Goal: Task Accomplishment & Management: Manage account settings

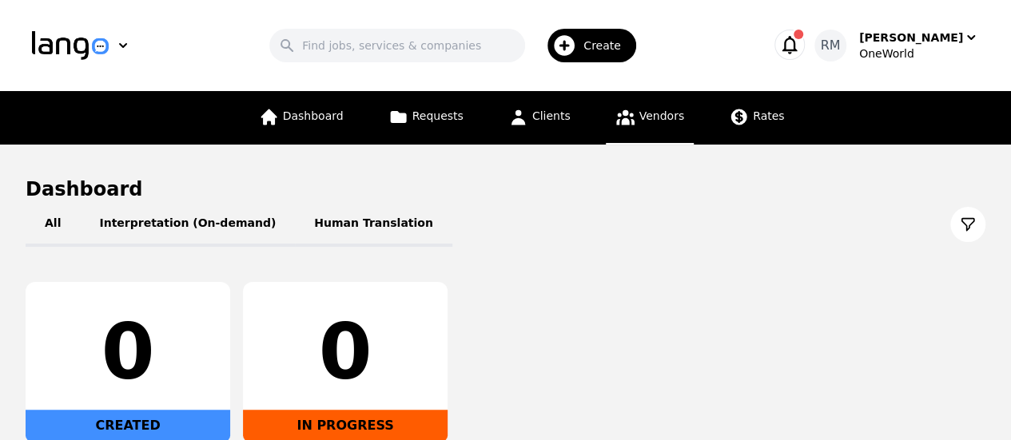
click at [647, 125] on link "Vendors" at bounding box center [650, 118] width 88 height 54
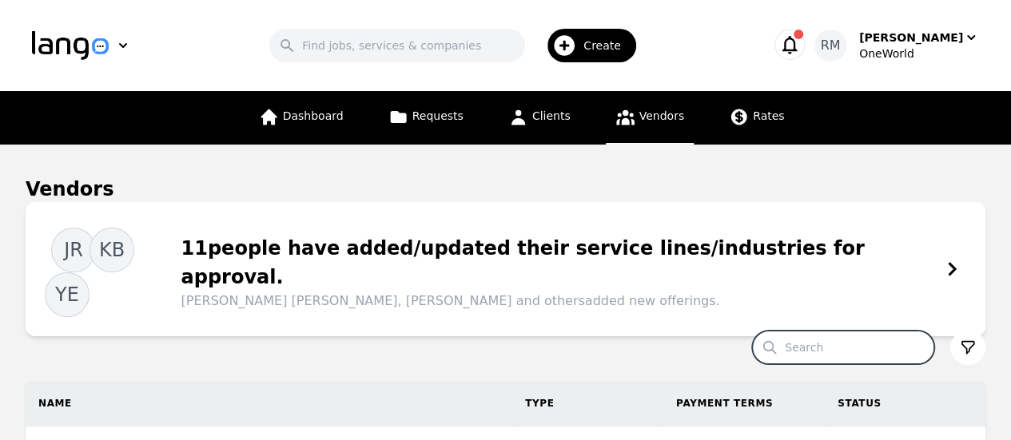
click at [819, 331] on input "Search" at bounding box center [843, 348] width 182 height 34
paste input "[EMAIL_ADDRESS][DOMAIN_NAME]"
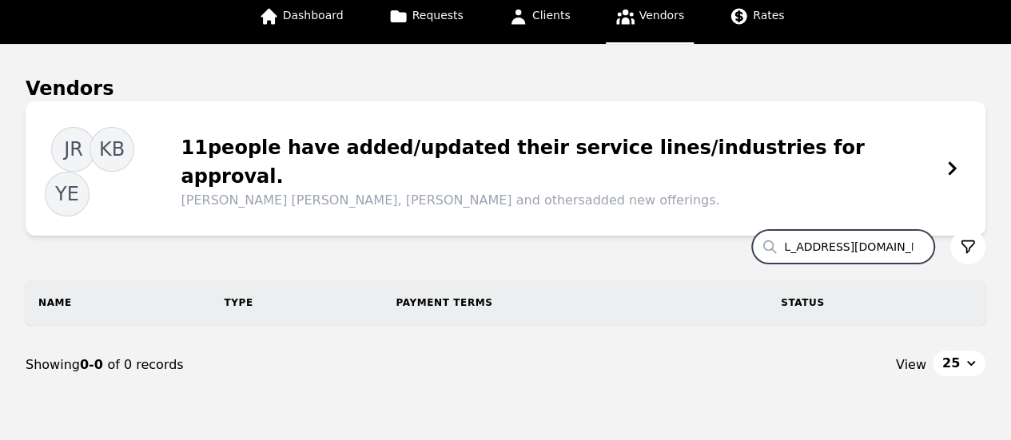
scroll to position [158, 0]
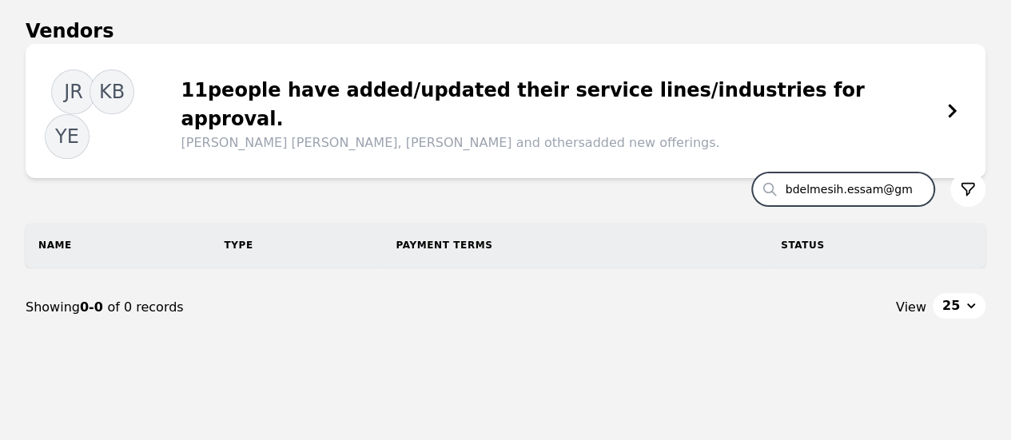
scroll to position [0, 3]
type input "abdelmesih"
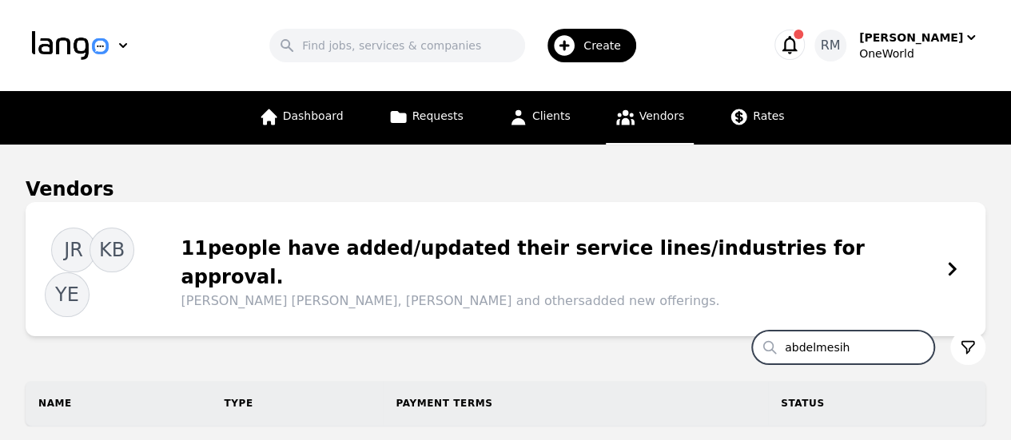
click at [597, 50] on span "Create" at bounding box center [607, 46] width 49 height 16
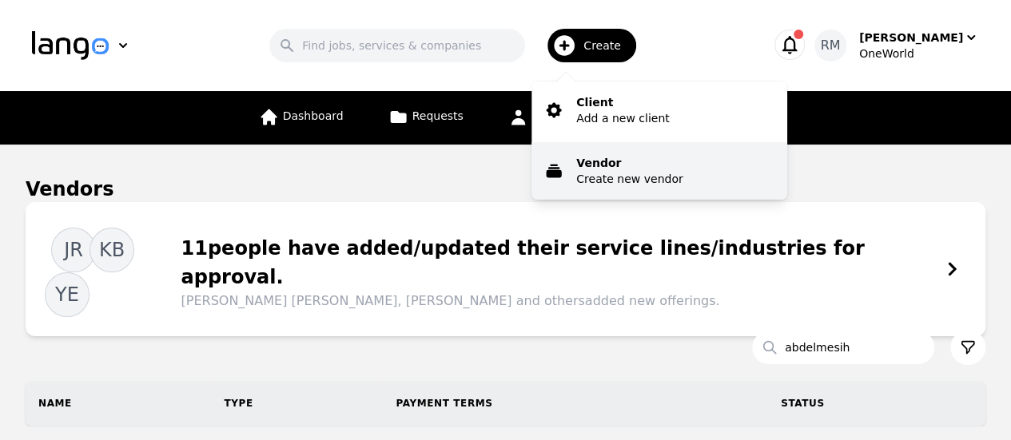
click at [621, 179] on p "Create new vendor" at bounding box center [629, 179] width 106 height 16
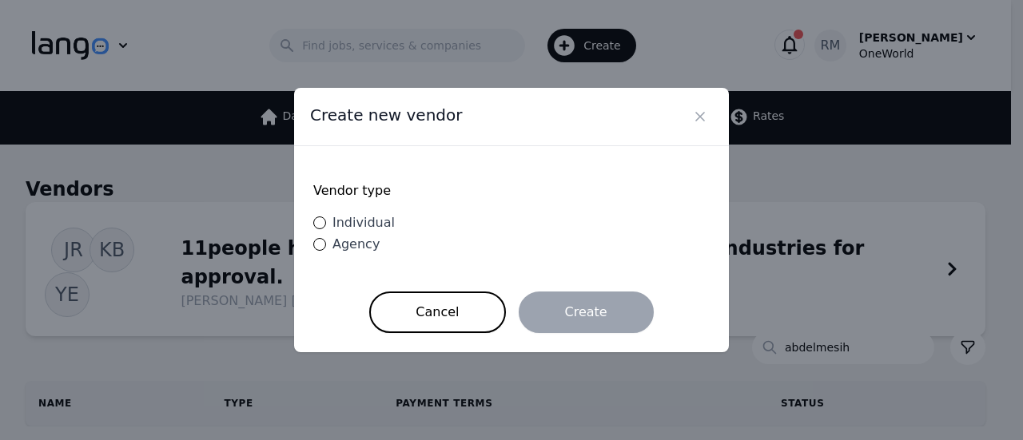
click at [312, 226] on div "Vendor type Individual Agency Cancel Create" at bounding box center [511, 249] width 435 height 206
click at [324, 225] on input "Individual" at bounding box center [319, 223] width 13 height 13
radio input "true"
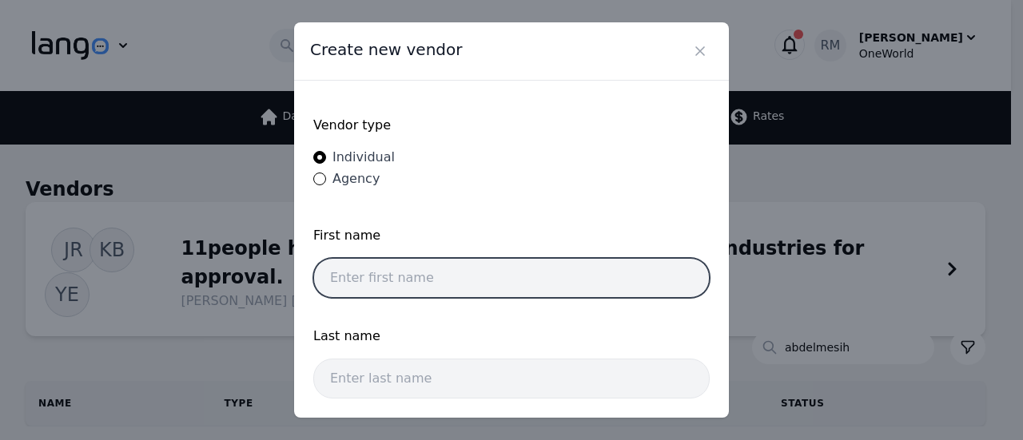
click at [519, 273] on input "text" at bounding box center [511, 278] width 396 height 40
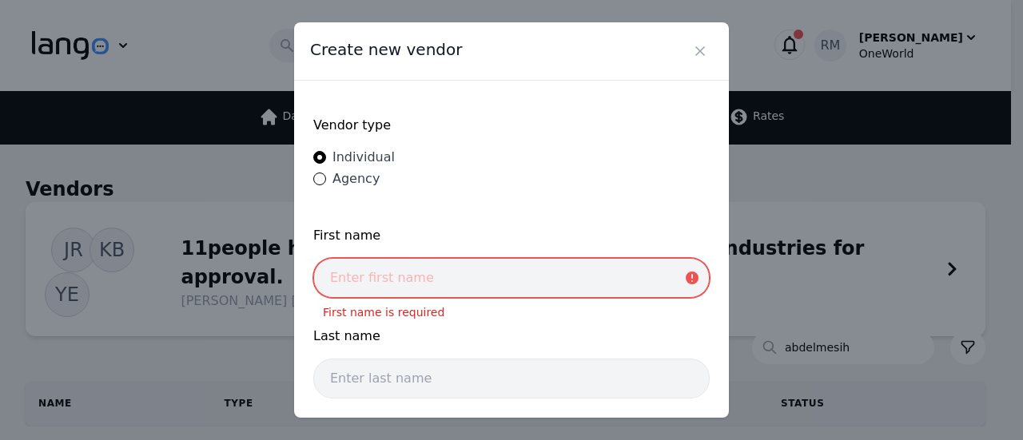
click at [391, 288] on input "text" at bounding box center [511, 278] width 396 height 40
paste input "[PERSON_NAME] [PERSON_NAME]"
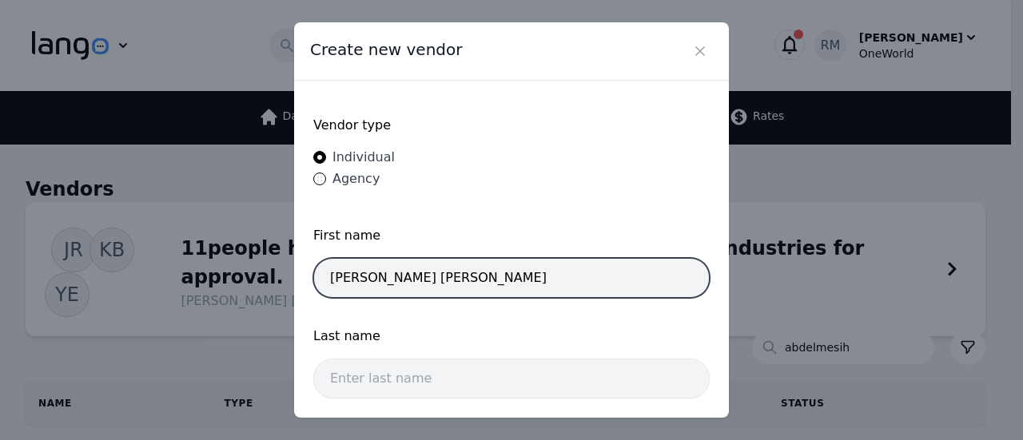
click at [444, 277] on input "[PERSON_NAME] [PERSON_NAME]" at bounding box center [511, 278] width 396 height 40
drag, startPoint x: 437, startPoint y: 277, endPoint x: 595, endPoint y: 296, distance: 158.6
click at [595, 296] on div "First name [PERSON_NAME] [PERSON_NAME]" at bounding box center [511, 267] width 396 height 82
type input "[PERSON_NAME]"
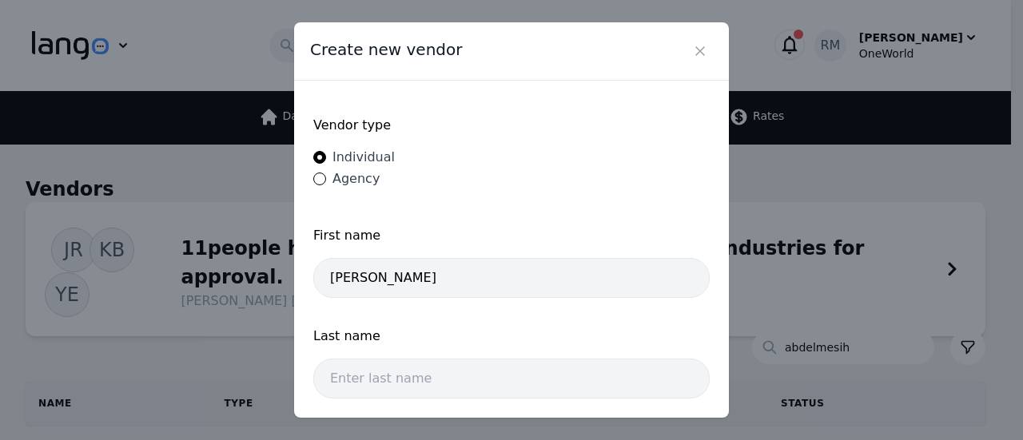
click at [402, 351] on div "Last name" at bounding box center [511, 343] width 396 height 32
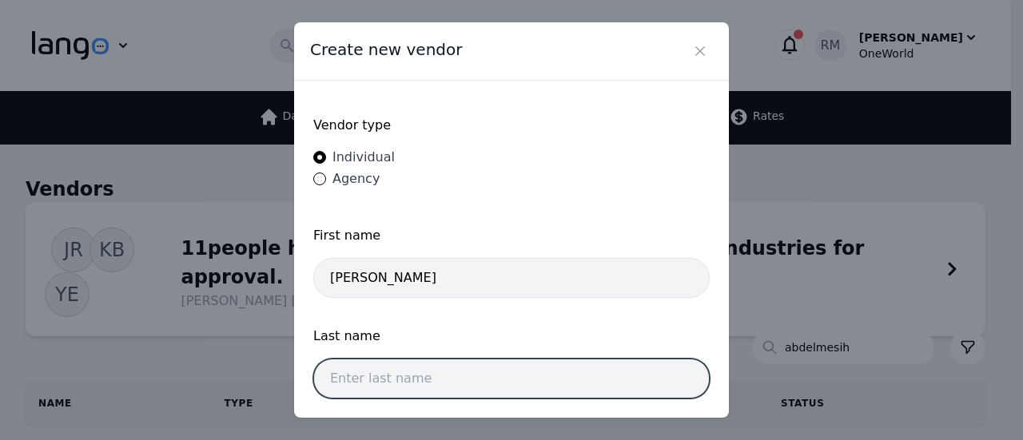
click at [400, 380] on input "text" at bounding box center [511, 379] width 396 height 40
paste input "[PERSON_NAME]"
type input "[PERSON_NAME]"
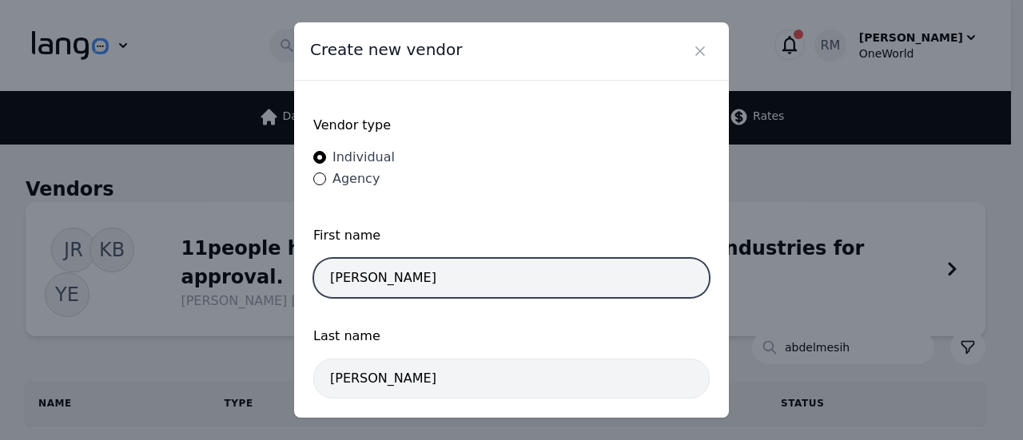
click at [615, 277] on input "[PERSON_NAME]" at bounding box center [511, 278] width 396 height 40
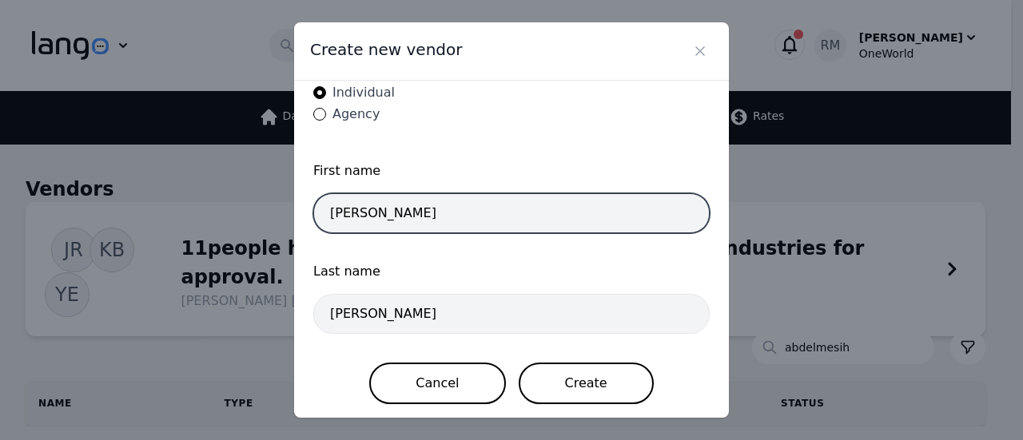
type input "[PERSON_NAME]"
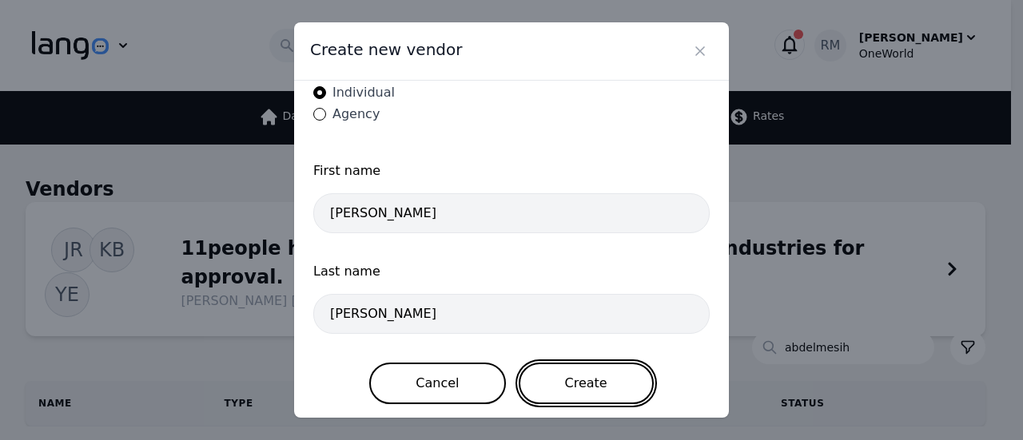
click at [598, 392] on button "Create" at bounding box center [586, 384] width 135 height 42
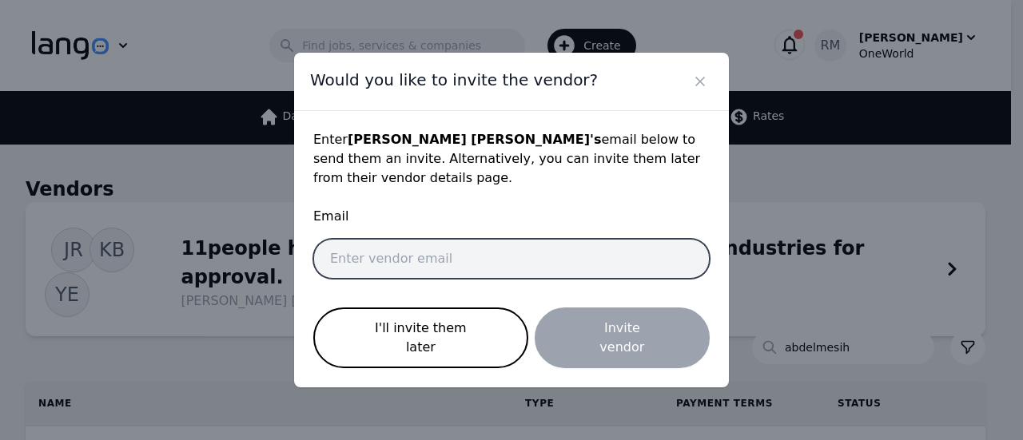
click at [591, 279] on input "email" at bounding box center [511, 259] width 396 height 40
paste input "[EMAIL_ADDRESS][DOMAIN_NAME]"
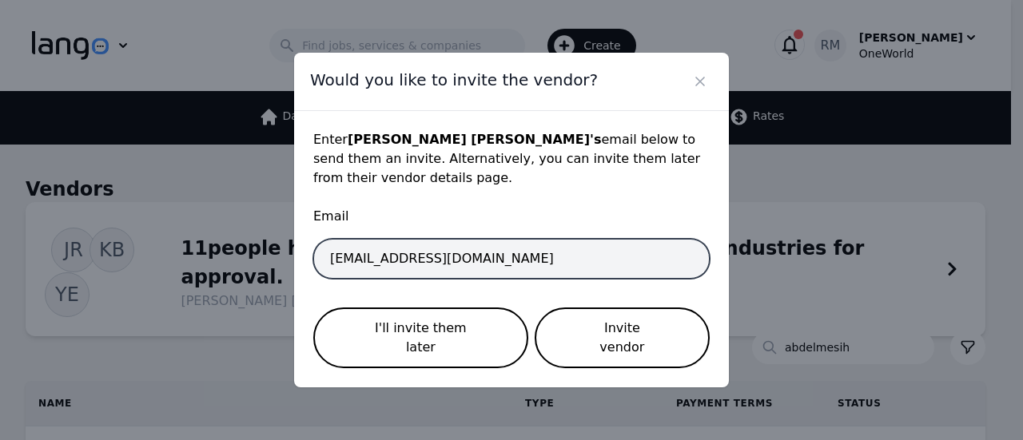
type input "[EMAIL_ADDRESS][DOMAIN_NAME]"
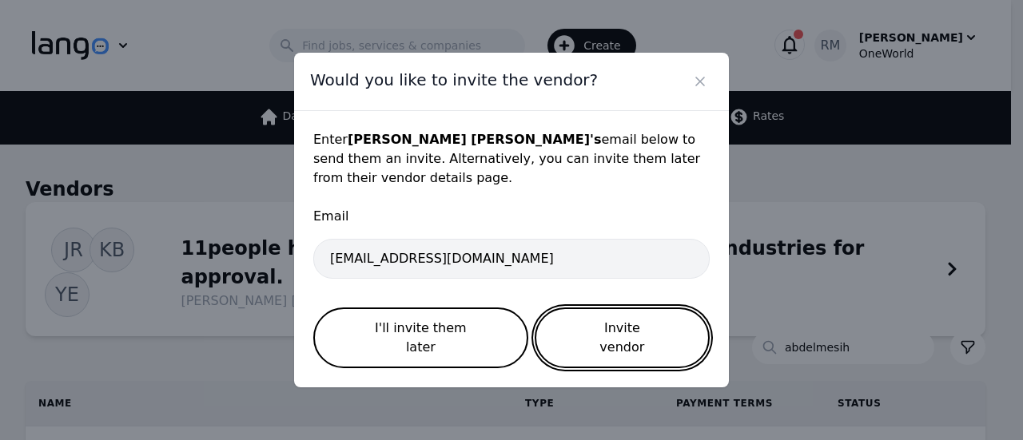
click at [661, 343] on button "Invite vendor" at bounding box center [622, 338] width 175 height 61
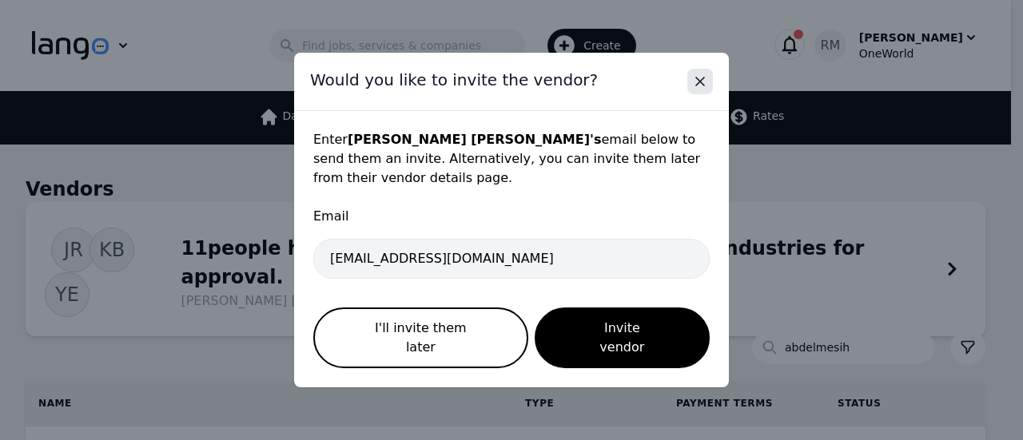
click at [700, 90] on icon "Close" at bounding box center [700, 82] width 16 height 16
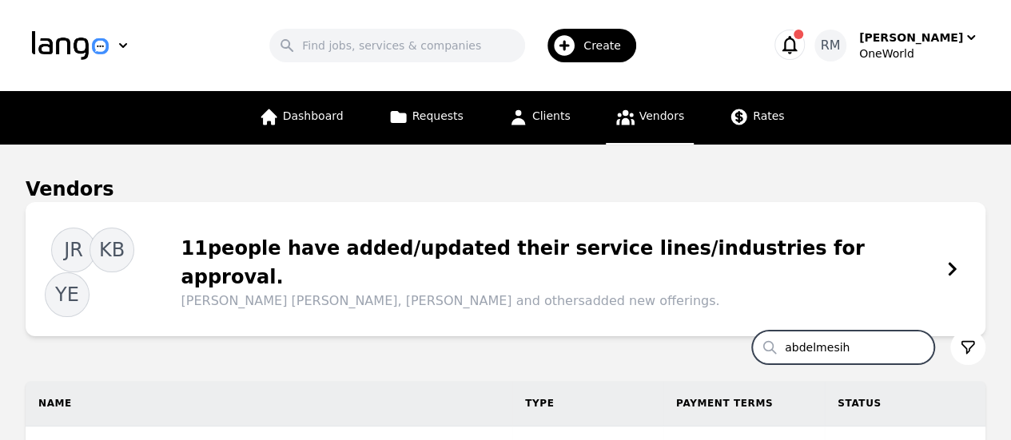
click at [877, 331] on input "abdelmesih" at bounding box center [843, 348] width 182 height 34
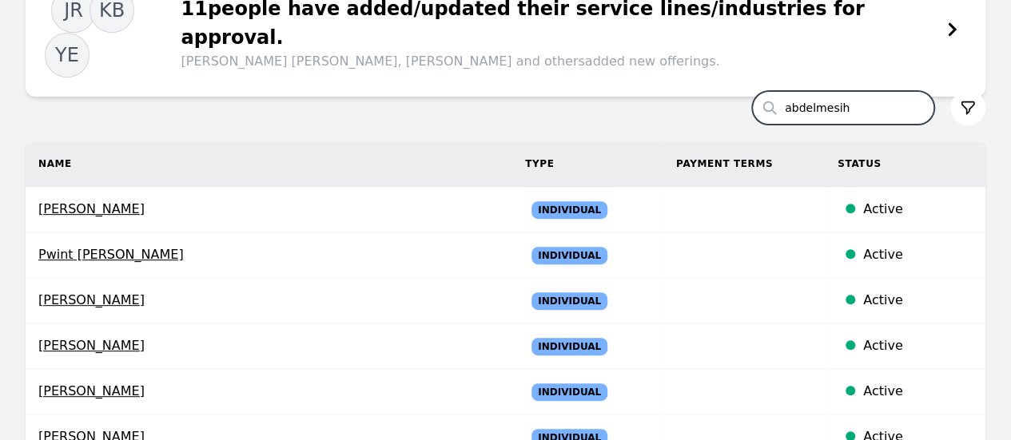
scroll to position [160, 0]
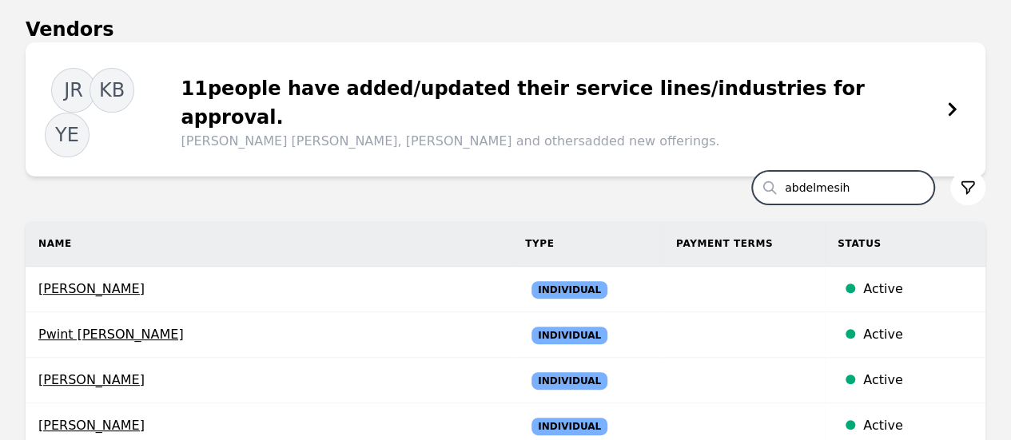
click at [857, 171] on input "abdelmesih" at bounding box center [843, 188] width 182 height 34
drag, startPoint x: 874, startPoint y: 143, endPoint x: 397, endPoint y: 141, distance: 477.1
paste input "[PERSON_NAME]"
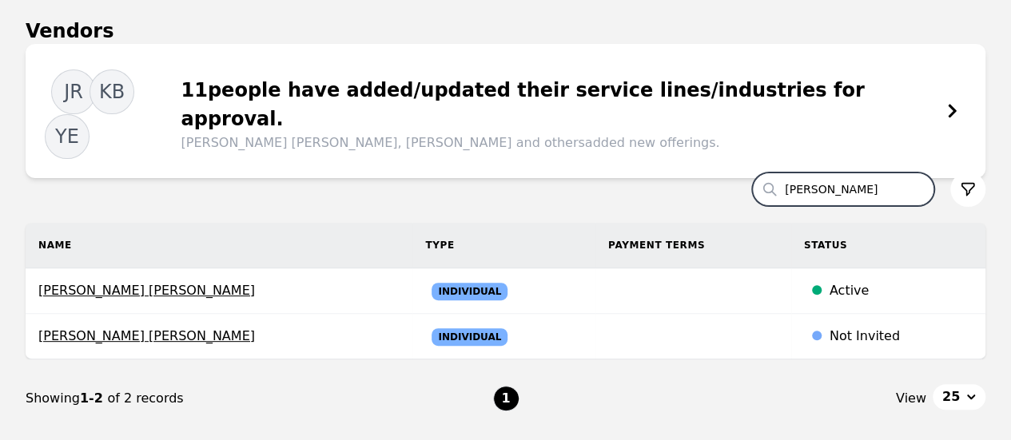
scroll to position [160, 0]
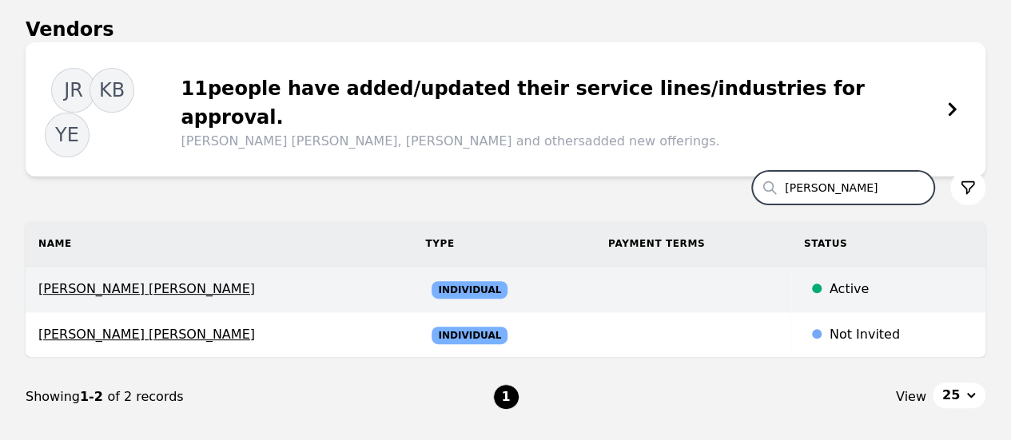
type input "[PERSON_NAME]"
click at [169, 280] on span "[PERSON_NAME] [PERSON_NAME]" at bounding box center [218, 289] width 361 height 19
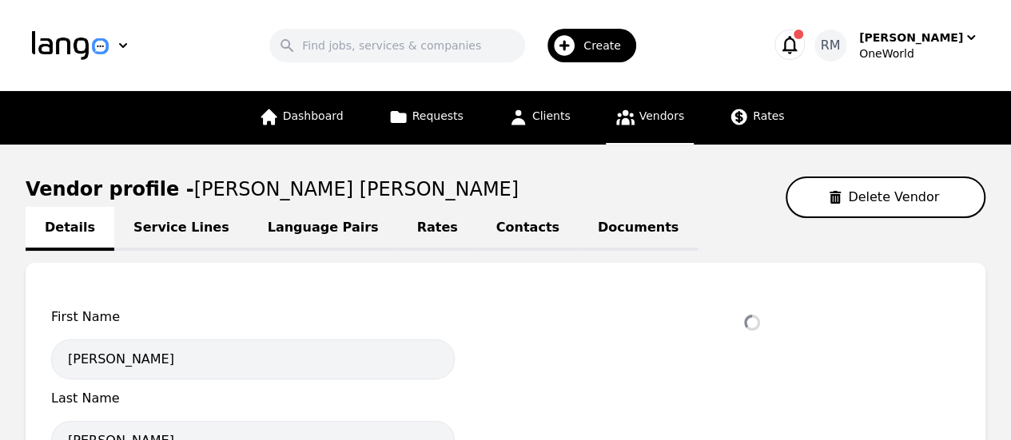
select select "active"
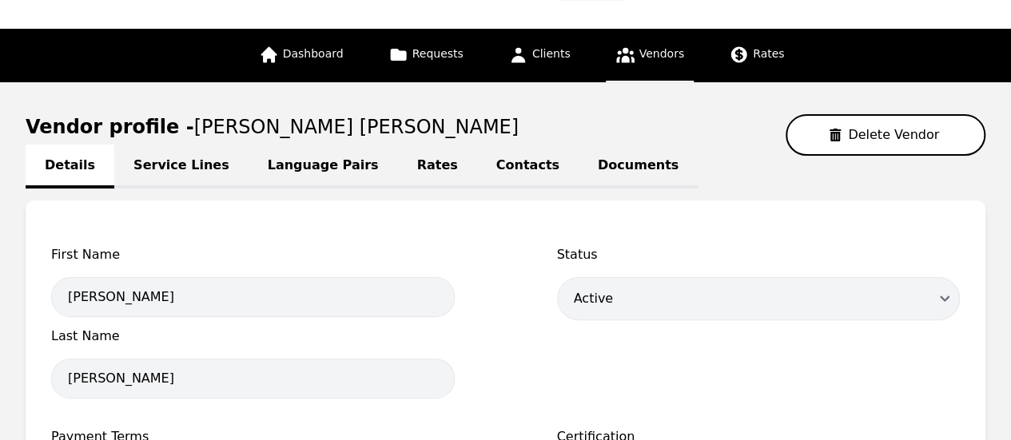
scroll to position [37, 0]
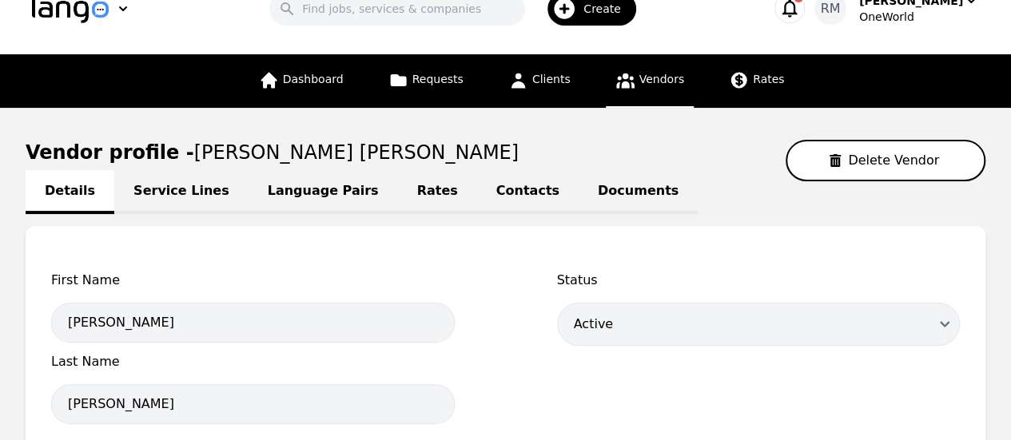
click at [398, 185] on link "Rates" at bounding box center [437, 192] width 79 height 44
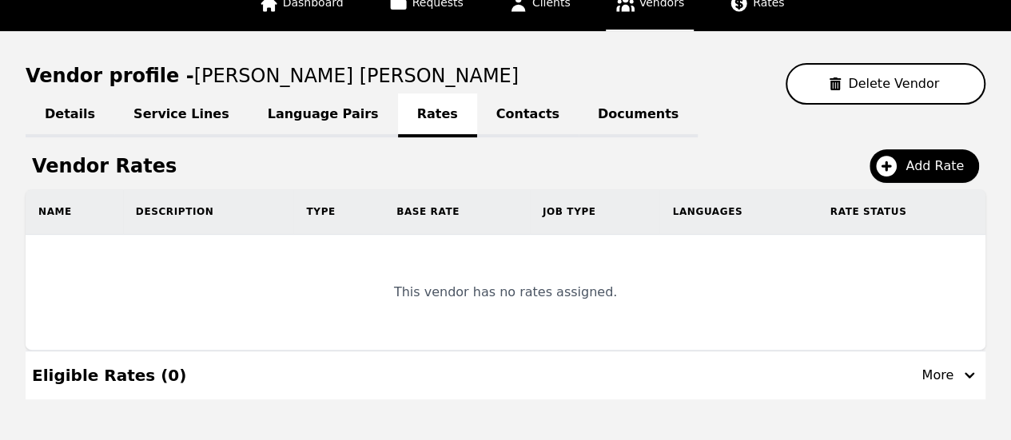
scroll to position [176, 0]
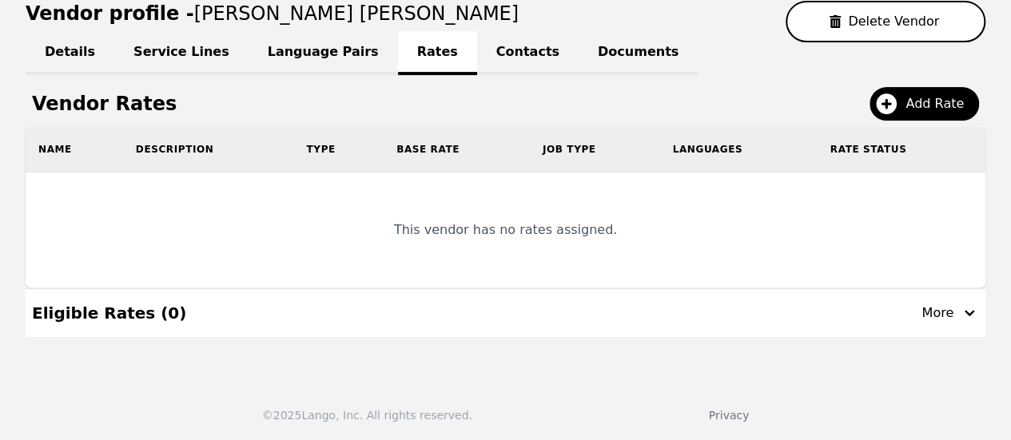
click at [273, 47] on link "Language Pairs" at bounding box center [323, 53] width 149 height 44
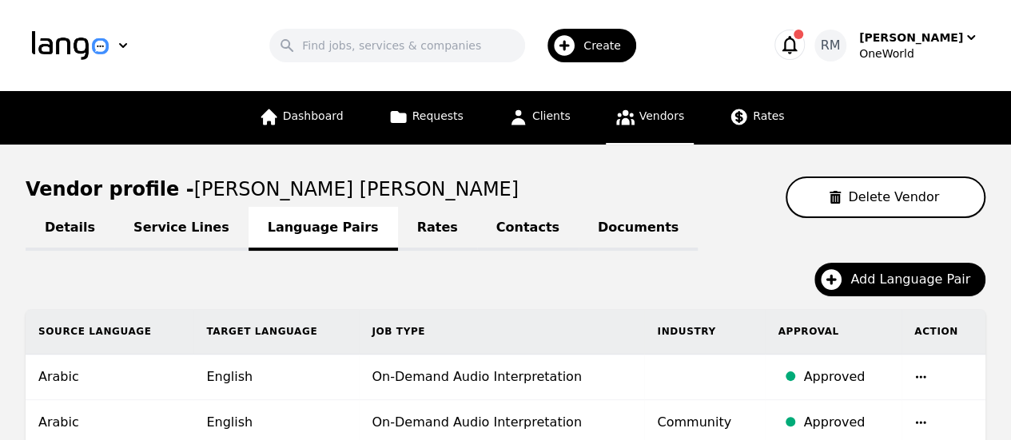
click at [71, 223] on link "Details" at bounding box center [70, 229] width 89 height 44
select select "active"
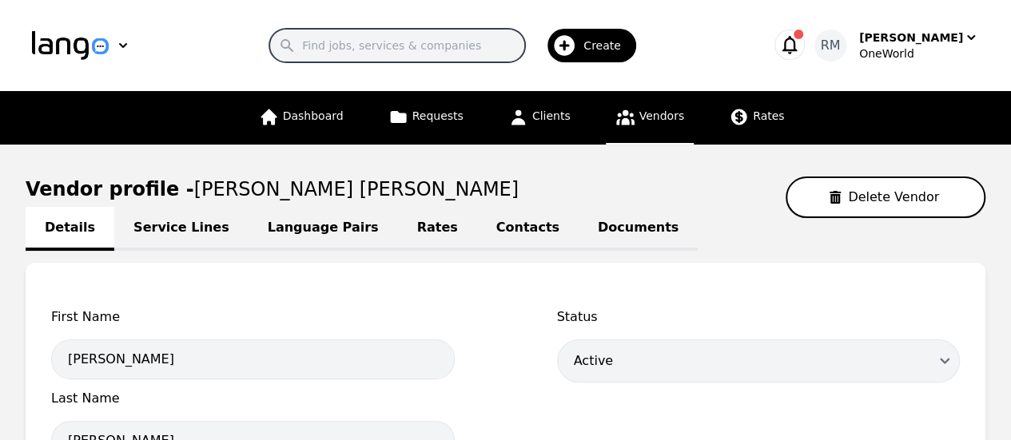
click at [479, 48] on input "Search" at bounding box center [397, 46] width 256 height 34
paste input "[PERSON_NAME]"
type input "[PERSON_NAME]"
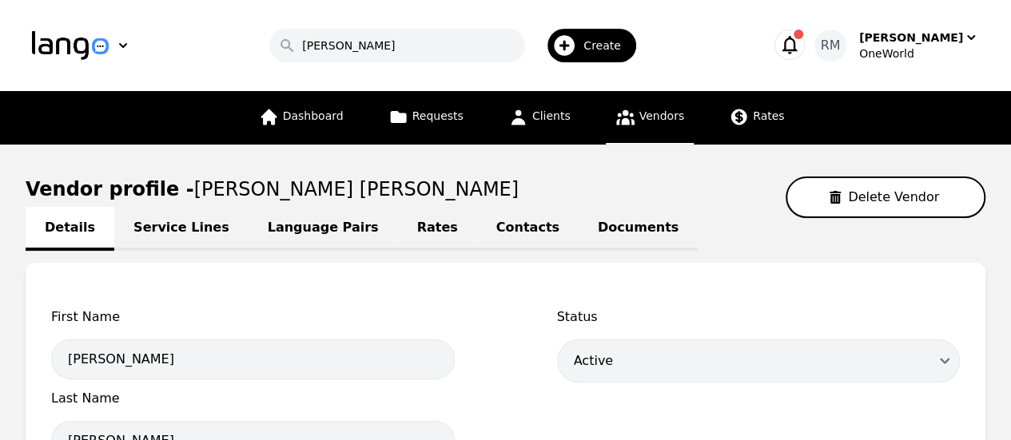
click at [654, 117] on span "Vendors" at bounding box center [661, 115] width 45 height 13
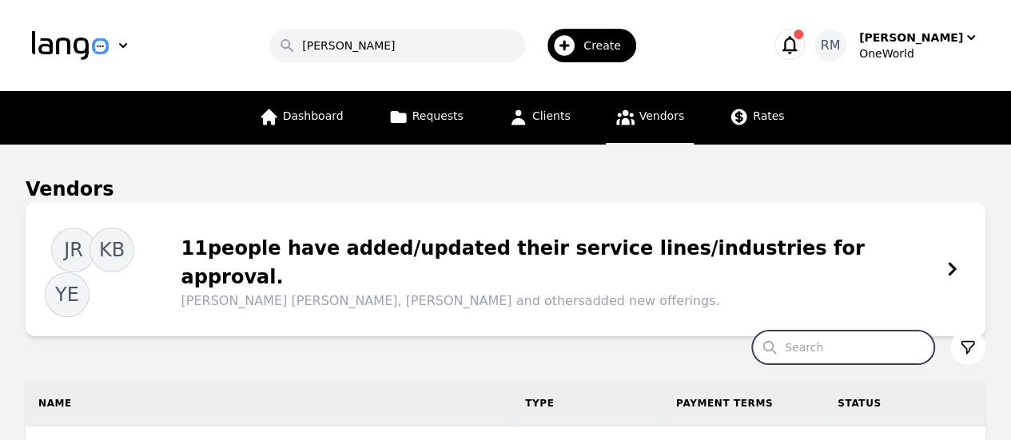
click at [846, 331] on input "Search" at bounding box center [843, 348] width 182 height 34
paste input "[PERSON_NAME]"
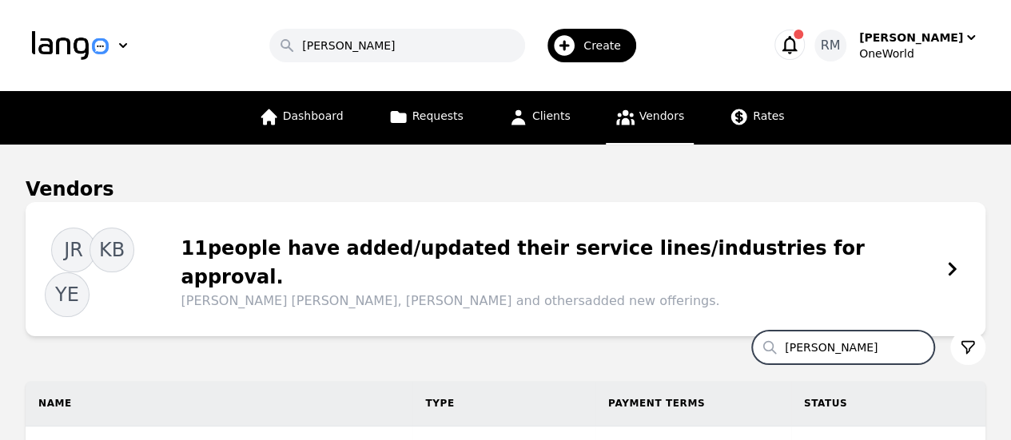
type input "[PERSON_NAME]"
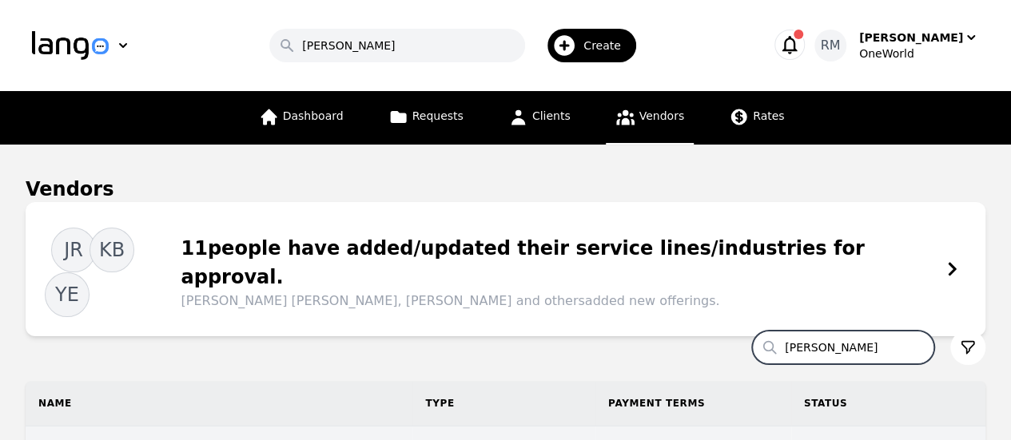
scroll to position [160, 0]
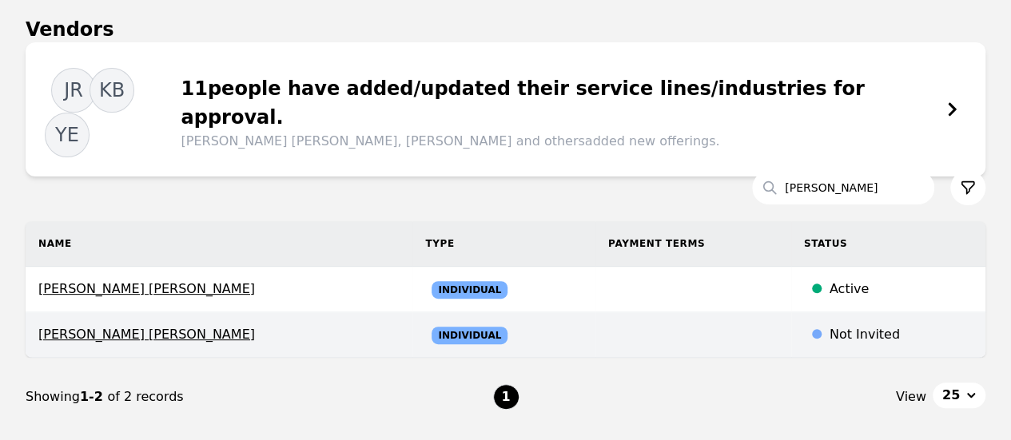
click at [195, 325] on span "[PERSON_NAME] [PERSON_NAME]" at bounding box center [218, 334] width 361 height 19
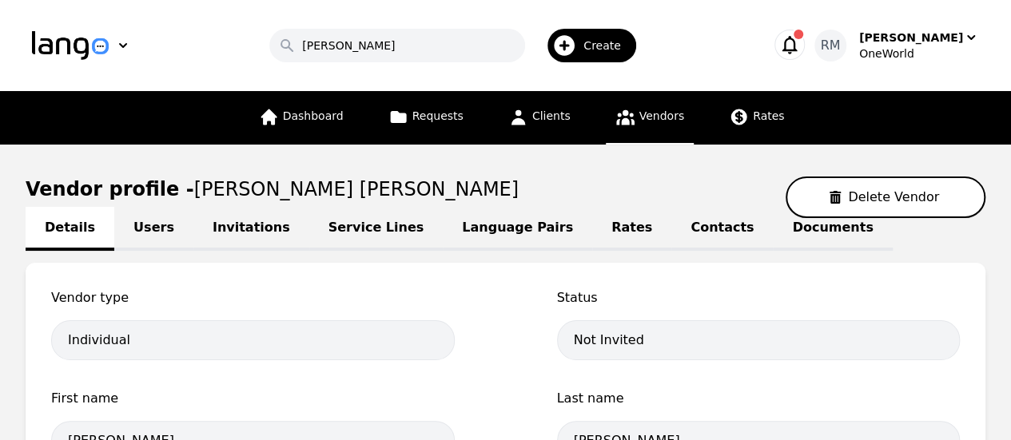
click at [243, 231] on link "Invitations" at bounding box center [251, 229] width 116 height 44
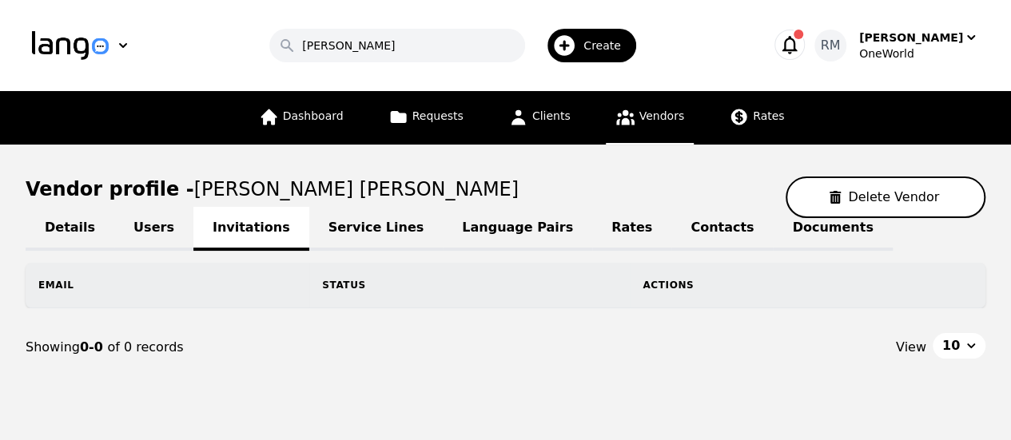
click at [592, 239] on link "Rates" at bounding box center [631, 229] width 79 height 44
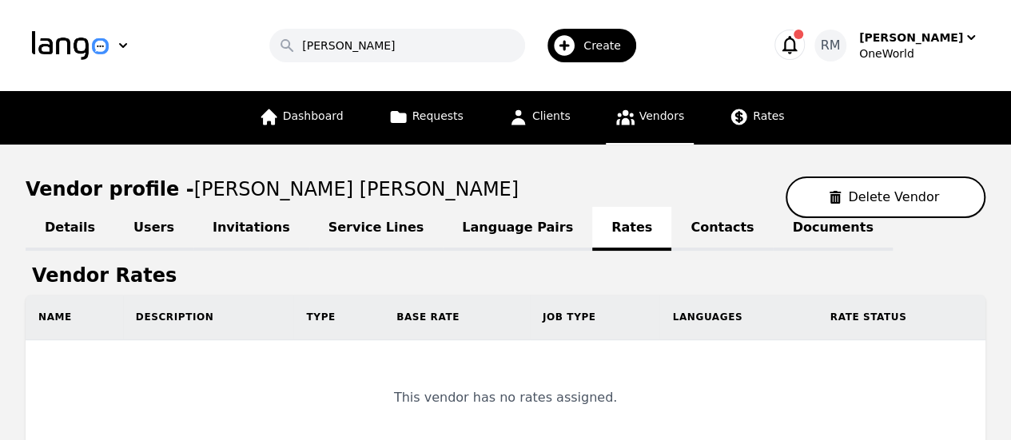
click at [479, 221] on link "Language Pairs" at bounding box center [517, 229] width 149 height 44
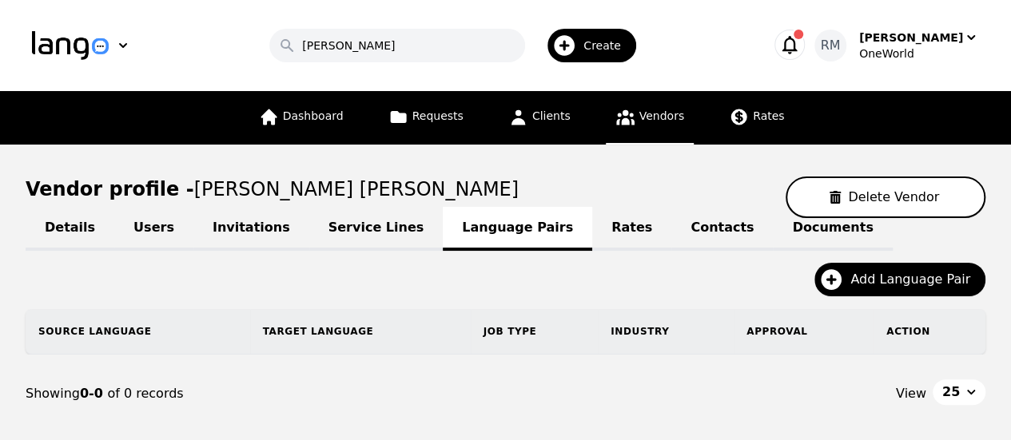
click at [332, 218] on link "Service Lines" at bounding box center [376, 229] width 134 height 44
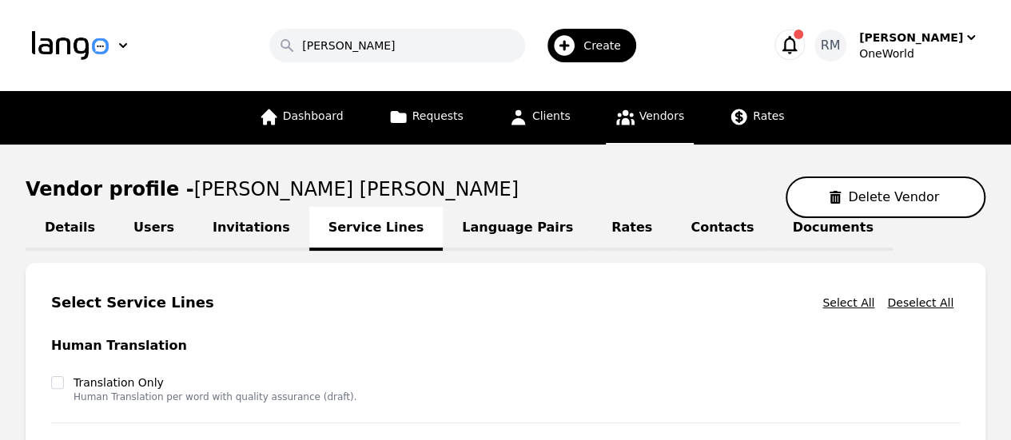
click at [193, 240] on link "Invitations" at bounding box center [251, 229] width 116 height 44
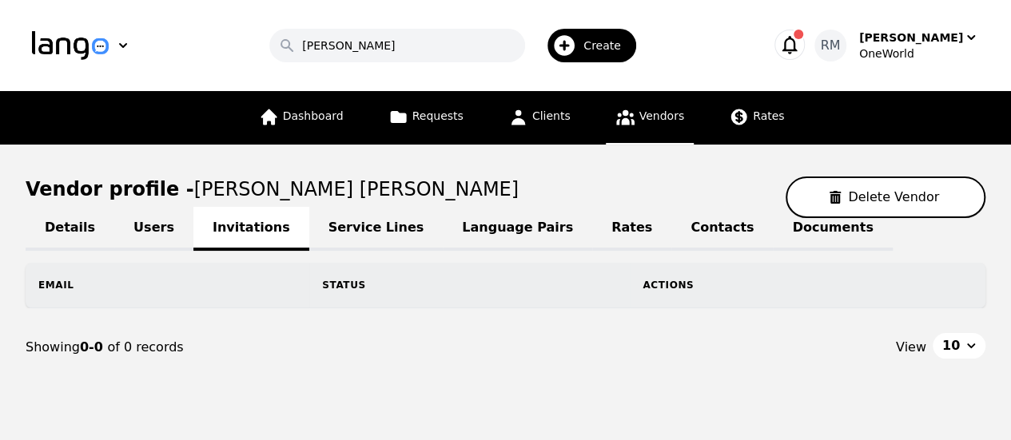
click at [114, 218] on link "Users" at bounding box center [153, 229] width 79 height 44
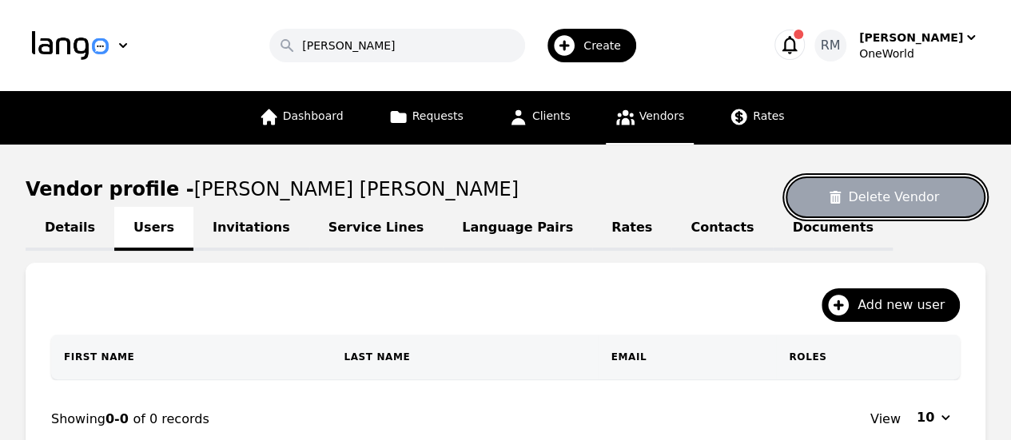
click at [872, 194] on button "Delete Vendor" at bounding box center [886, 198] width 200 height 42
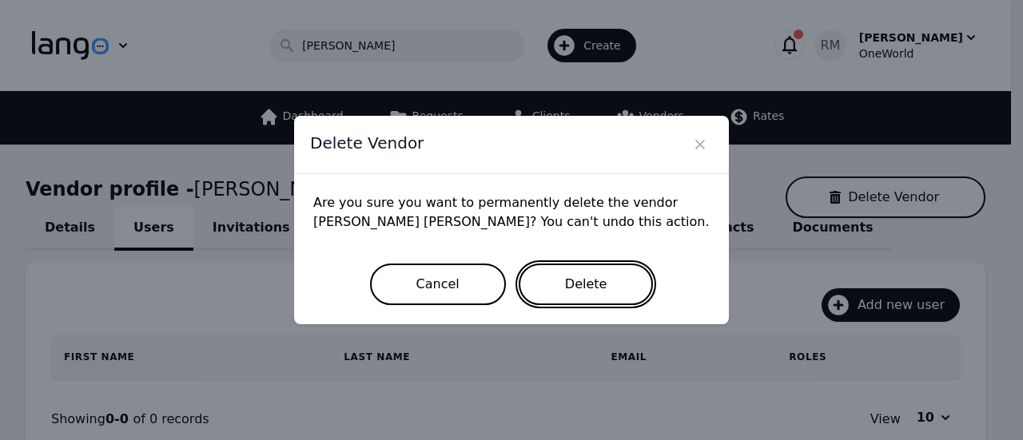
click at [563, 269] on button "Delete" at bounding box center [586, 285] width 135 height 42
